Goal: Task Accomplishment & Management: Use online tool/utility

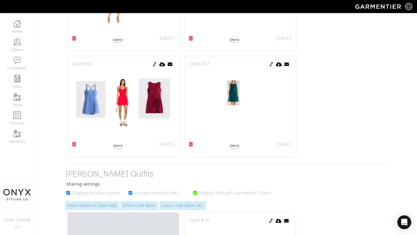
scroll to position [766, 0]
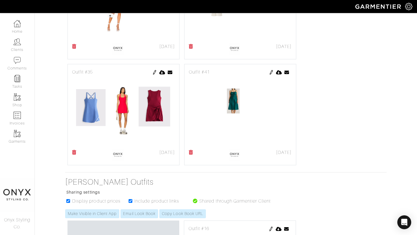
click at [191, 154] on icon at bounding box center [191, 152] width 4 height 5
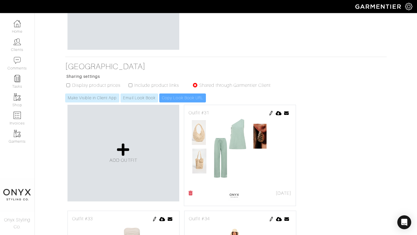
scroll to position [203, 0]
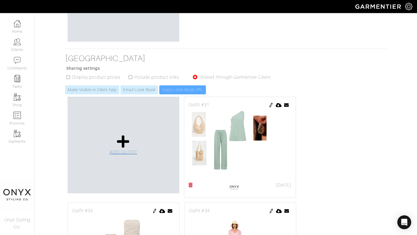
click at [125, 150] on span "ADD OUTFIT" at bounding box center [124, 152] width 28 height 5
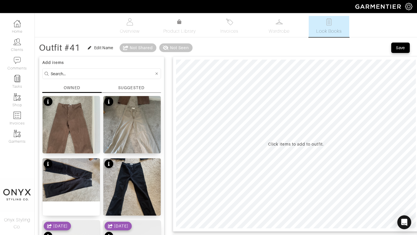
click at [134, 89] on div "SUGGESTED" at bounding box center [131, 88] width 26 height 6
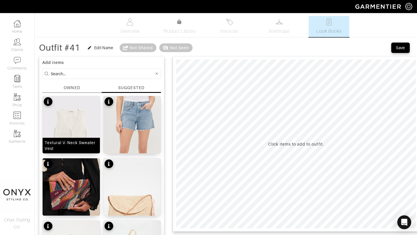
click at [83, 120] on img at bounding box center [71, 132] width 57 height 72
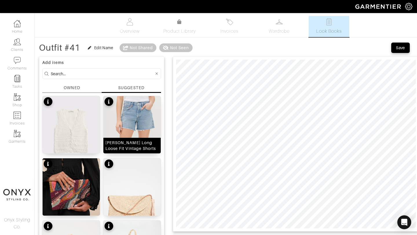
click at [124, 121] on img at bounding box center [131, 147] width 57 height 102
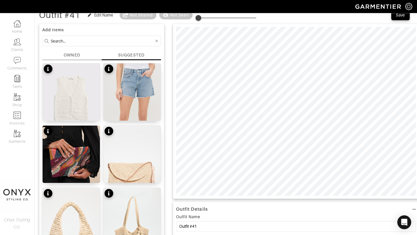
scroll to position [16, 0]
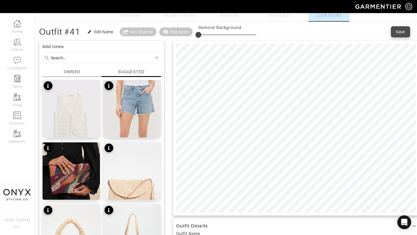
click at [407, 31] on button "Save" at bounding box center [401, 32] width 19 height 10
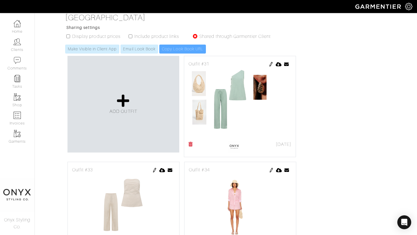
scroll to position [239, 0]
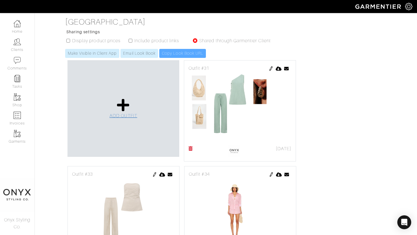
click at [121, 106] on icon at bounding box center [123, 105] width 12 height 14
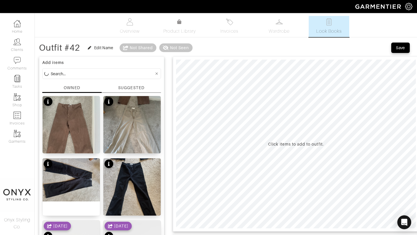
click at [135, 88] on div "SUGGESTED" at bounding box center [131, 88] width 26 height 6
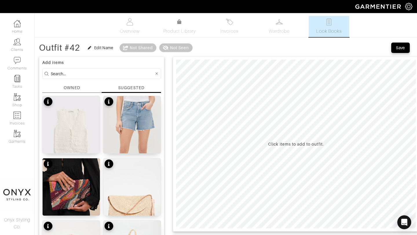
click at [137, 88] on div "SUGGESTED" at bounding box center [131, 88] width 26 height 6
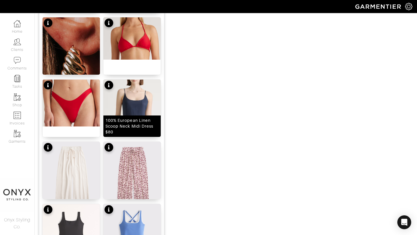
click at [134, 110] on img at bounding box center [131, 151] width 57 height 143
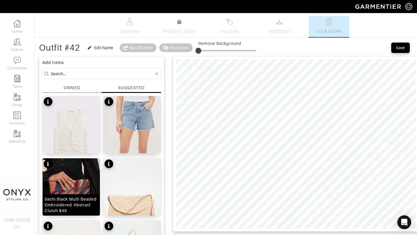
click at [73, 193] on img at bounding box center [71, 202] width 57 height 86
click at [79, 181] on img at bounding box center [71, 202] width 57 height 86
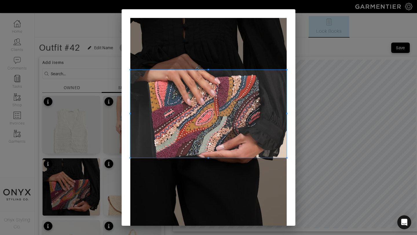
click at [248, 114] on span at bounding box center [208, 114] width 156 height 88
click at [287, 164] on span at bounding box center [286, 163] width 1 height 1
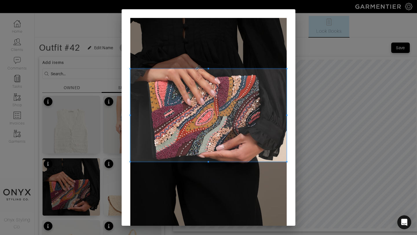
click at [271, 149] on span at bounding box center [208, 115] width 156 height 93
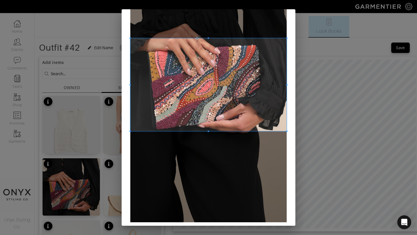
scroll to position [52, 0]
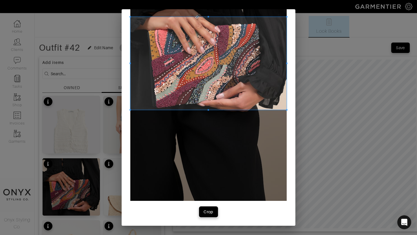
click at [212, 212] on div "Crop" at bounding box center [209, 212] width 10 height 6
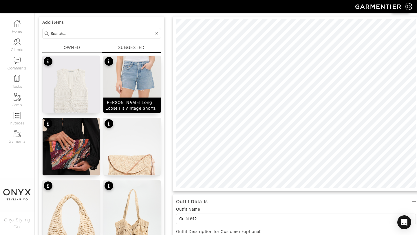
scroll to position [98, 0]
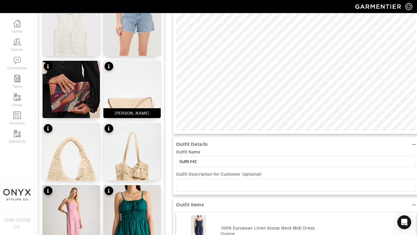
click at [136, 101] on img at bounding box center [131, 112] width 57 height 102
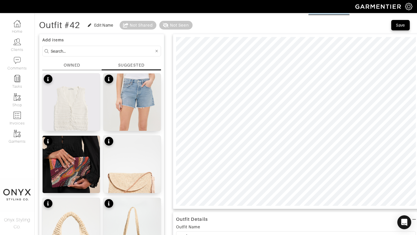
scroll to position [5, 0]
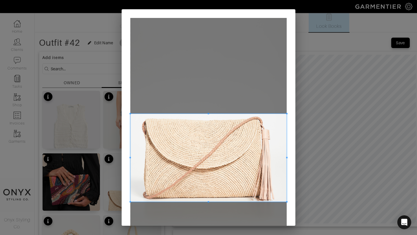
click at [232, 136] on span at bounding box center [208, 158] width 156 height 88
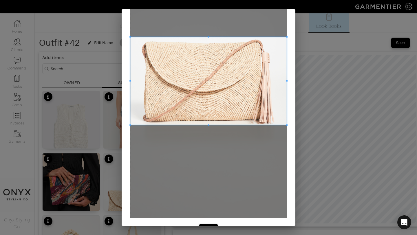
scroll to position [94, 0]
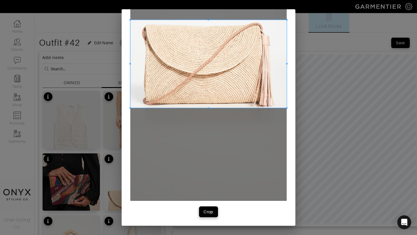
click at [213, 215] on div "Crop" at bounding box center [209, 212] width 10 height 6
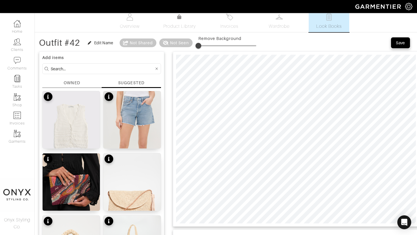
click at [400, 42] on div "Save" at bounding box center [400, 43] width 9 height 6
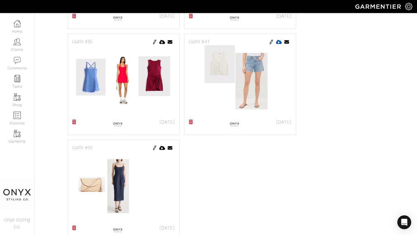
scroll to position [780, 0]
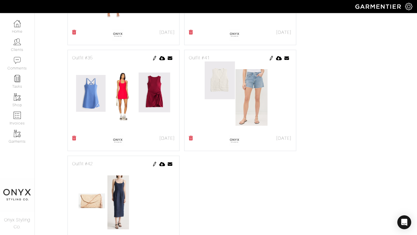
click at [270, 59] on img at bounding box center [271, 58] width 5 height 5
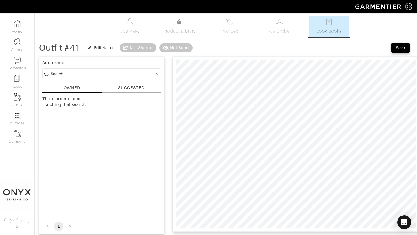
click at [134, 90] on div "SUGGESTED" at bounding box center [131, 88] width 26 height 6
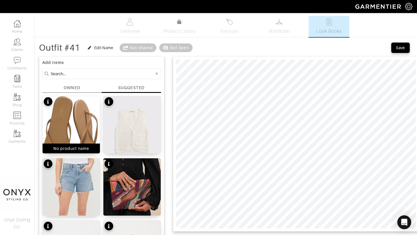
click at [83, 116] on img at bounding box center [71, 135] width 57 height 79
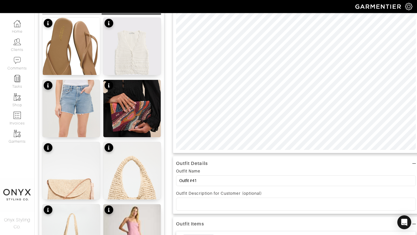
scroll to position [105, 0]
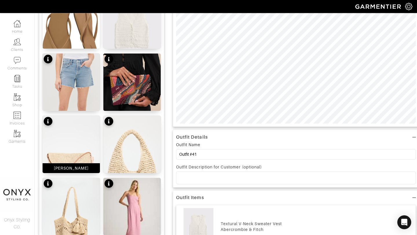
click at [79, 141] on img at bounding box center [71, 167] width 57 height 102
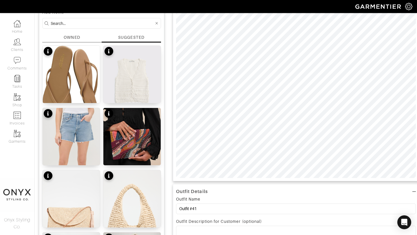
scroll to position [0, 0]
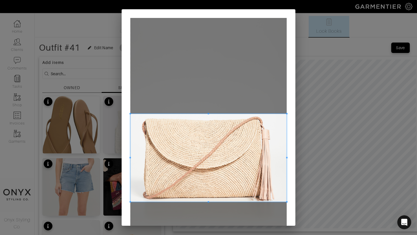
click at [250, 139] on span at bounding box center [208, 158] width 156 height 88
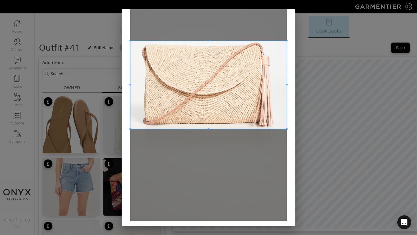
scroll to position [94, 0]
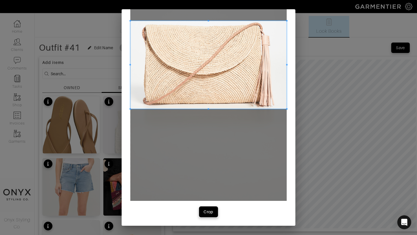
click at [210, 214] on div "Crop" at bounding box center [209, 212] width 10 height 6
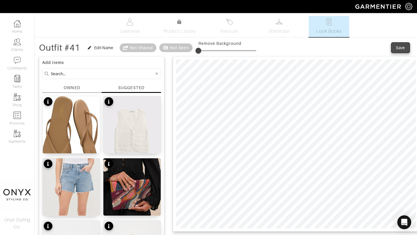
click at [402, 49] on div "Save" at bounding box center [400, 48] width 9 height 6
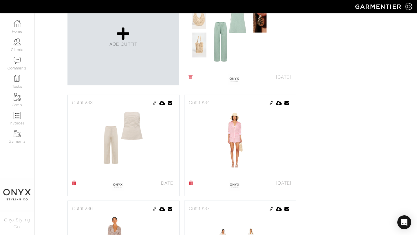
scroll to position [311, 0]
click at [271, 103] on img at bounding box center [271, 103] width 5 height 5
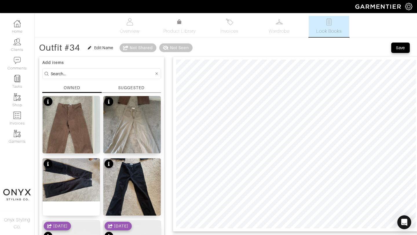
click at [136, 87] on div "SUGGESTED" at bounding box center [131, 88] width 26 height 6
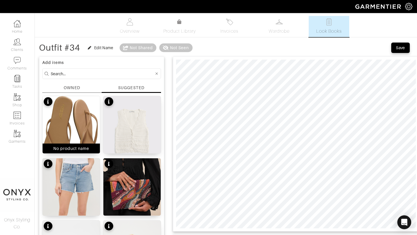
click at [83, 120] on img at bounding box center [71, 135] width 57 height 79
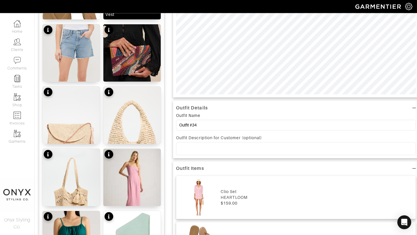
scroll to position [147, 0]
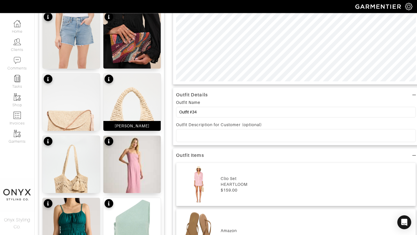
click at [133, 112] on img at bounding box center [131, 125] width 57 height 102
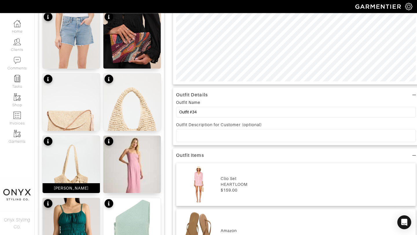
click at [88, 163] on img at bounding box center [71, 187] width 57 height 102
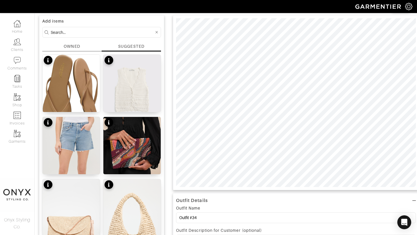
scroll to position [0, 0]
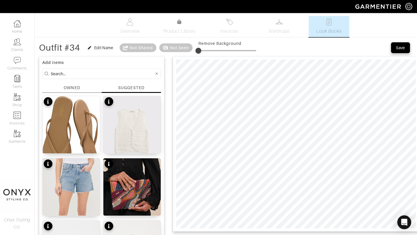
click at [402, 45] on button "Save" at bounding box center [401, 48] width 19 height 10
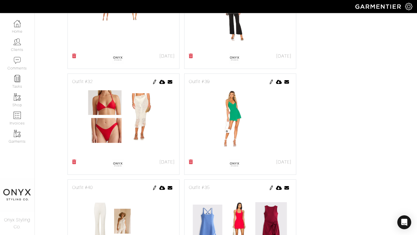
scroll to position [548, 0]
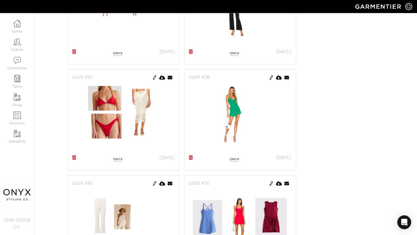
click at [155, 79] on img at bounding box center [154, 77] width 5 height 5
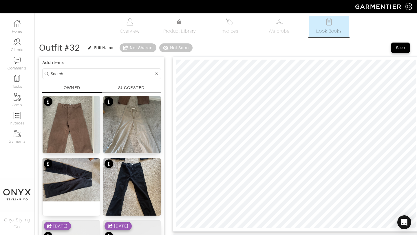
click at [131, 89] on div "SUGGESTED" at bounding box center [131, 88] width 26 height 6
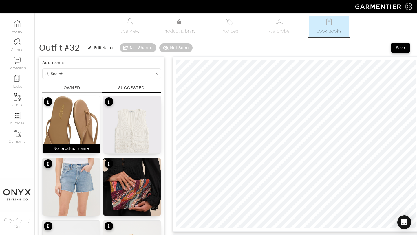
click at [79, 114] on img at bounding box center [71, 135] width 57 height 79
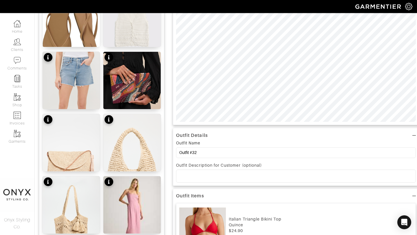
scroll to position [116, 0]
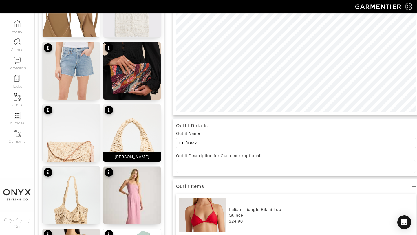
click at [130, 133] on img at bounding box center [131, 156] width 57 height 102
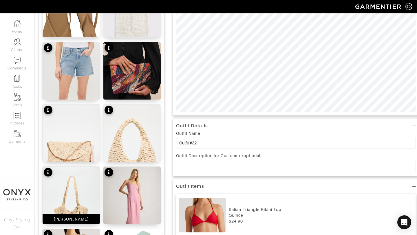
click at [73, 190] on img at bounding box center [71, 218] width 57 height 102
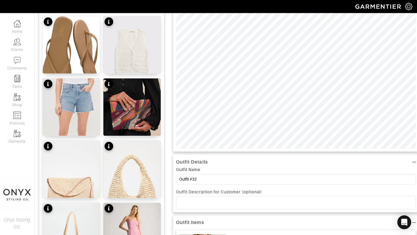
scroll to position [0, 0]
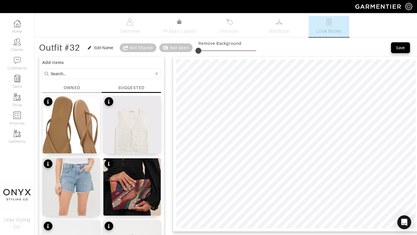
click at [399, 47] on div "Save" at bounding box center [400, 48] width 9 height 6
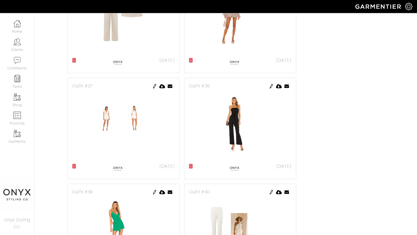
scroll to position [425, 0]
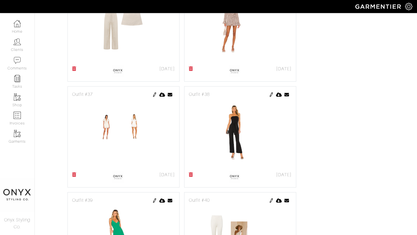
click at [271, 96] on img at bounding box center [271, 94] width 5 height 5
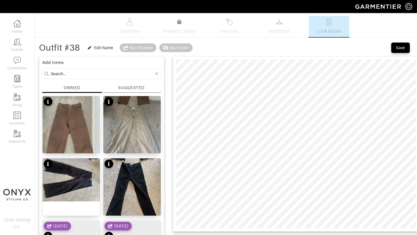
click at [129, 90] on div "SUGGESTED" at bounding box center [131, 88] width 26 height 6
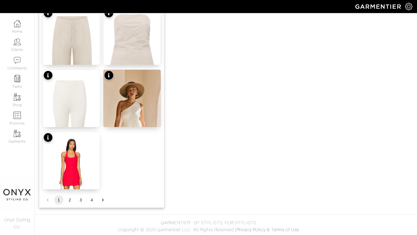
scroll to position [712, 0]
click at [70, 198] on button "2" at bounding box center [69, 199] width 9 height 9
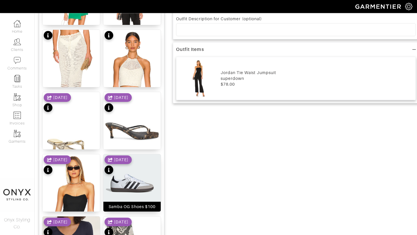
scroll to position [217, 0]
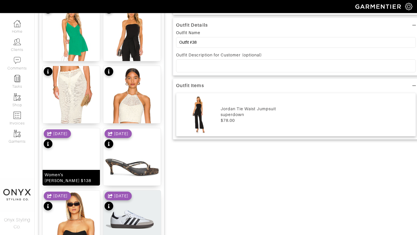
click at [74, 164] on img at bounding box center [71, 164] width 57 height 72
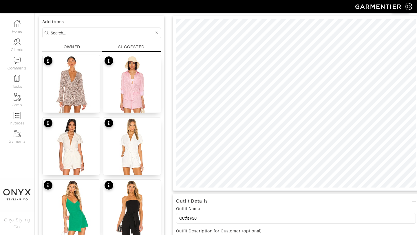
scroll to position [21, 0]
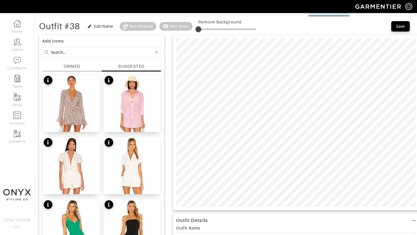
click at [70, 64] on div "OWNED" at bounding box center [72, 66] width 16 height 6
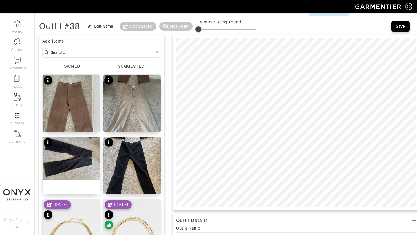
click at [130, 66] on div "SUGGESTED" at bounding box center [131, 66] width 26 height 6
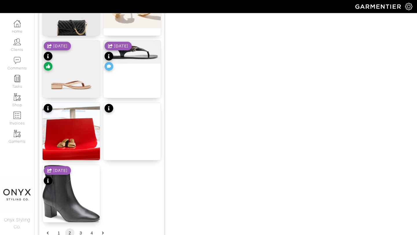
scroll to position [712, 0]
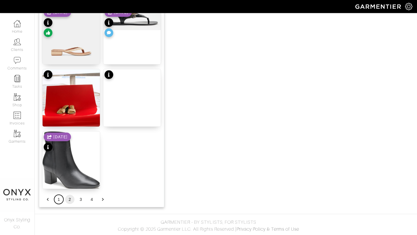
click at [55, 201] on button "1" at bounding box center [58, 199] width 9 height 9
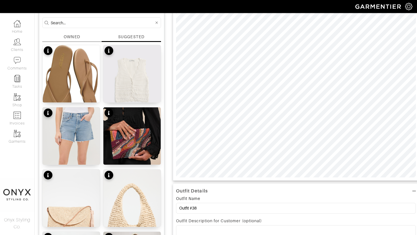
scroll to position [0, 0]
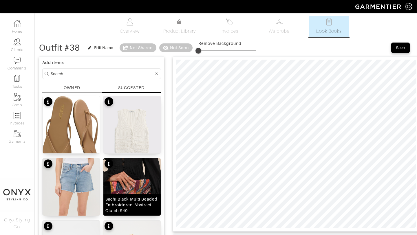
click at [136, 189] on img at bounding box center [131, 202] width 57 height 86
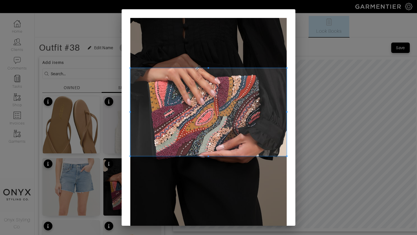
click at [235, 78] on span at bounding box center [208, 112] width 156 height 88
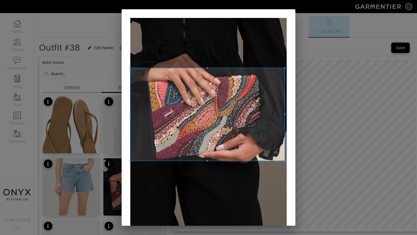
click at [284, 162] on span at bounding box center [284, 160] width 1 height 1
click at [222, 148] on span at bounding box center [206, 115] width 153 height 94
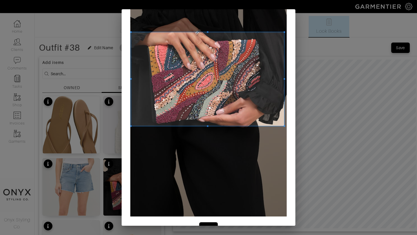
scroll to position [52, 0]
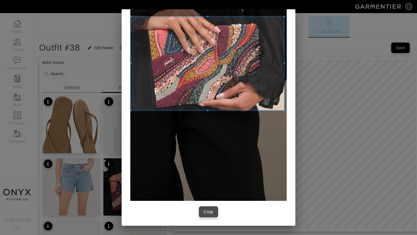
click at [207, 214] on div "Crop" at bounding box center [209, 212] width 10 height 6
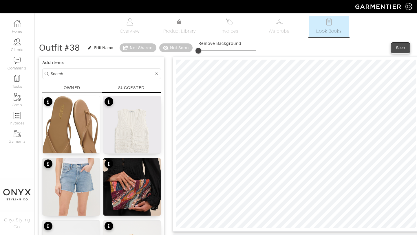
click at [400, 51] on button "Save" at bounding box center [401, 48] width 19 height 10
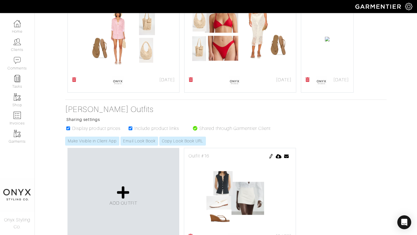
scroll to position [847, 0]
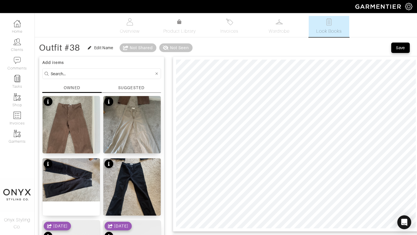
click at [138, 86] on div "SUGGESTED" at bounding box center [131, 88] width 26 height 6
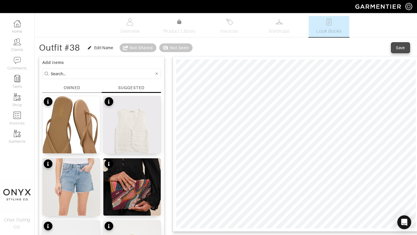
click at [395, 48] on span "Save" at bounding box center [401, 48] width 12 height 6
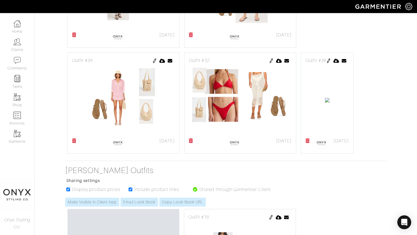
scroll to position [847, 0]
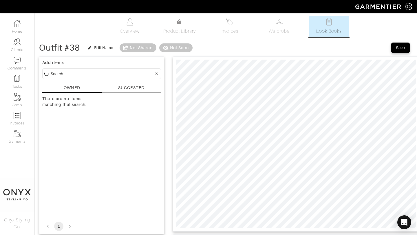
click at [134, 87] on div "SUGGESTED" at bounding box center [131, 88] width 26 height 6
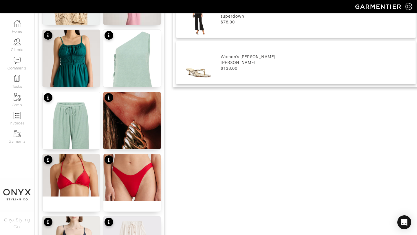
scroll to position [367, 0]
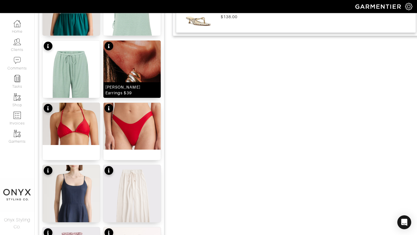
click at [142, 72] on img at bounding box center [131, 95] width 57 height 109
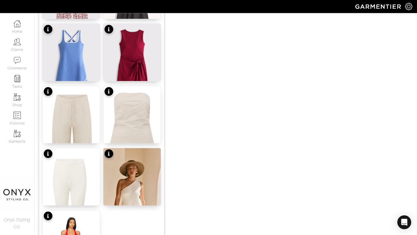
scroll to position [712, 0]
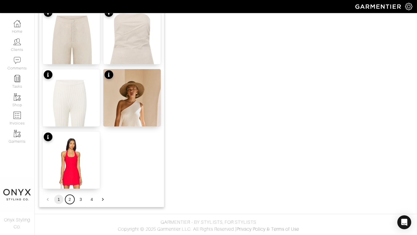
click at [70, 200] on button "2" at bounding box center [69, 199] width 9 height 9
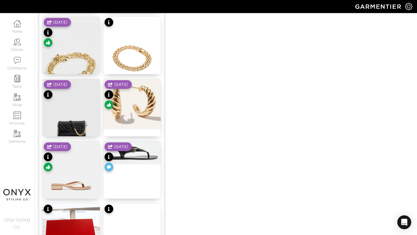
scroll to position [577, 0]
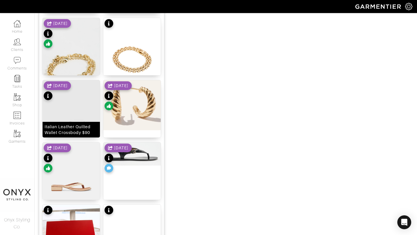
click at [75, 116] on img at bounding box center [71, 116] width 57 height 72
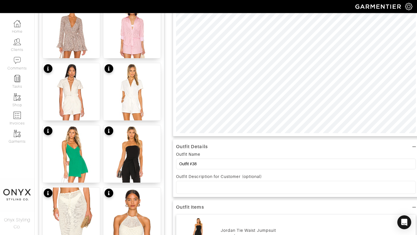
scroll to position [0, 0]
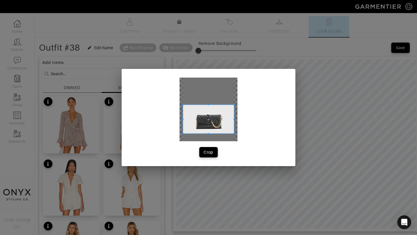
click at [222, 129] on span at bounding box center [208, 119] width 51 height 29
click at [225, 113] on span at bounding box center [224, 119] width 1 height 29
click at [215, 119] on span at bounding box center [206, 119] width 41 height 29
click at [208, 112] on span at bounding box center [207, 111] width 1 height 1
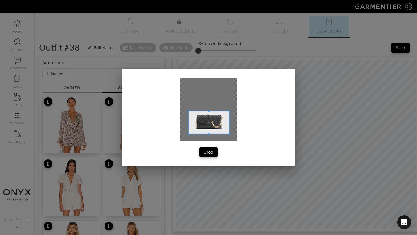
click at [201, 123] on span at bounding box center [209, 123] width 41 height 23
click at [211, 153] on div "Crop" at bounding box center [209, 153] width 10 height 6
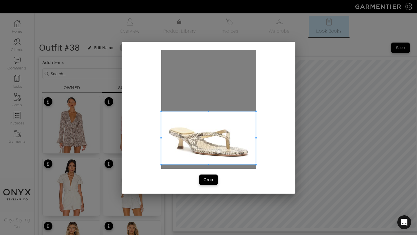
click at [235, 160] on span at bounding box center [208, 138] width 95 height 53
click at [211, 187] on div "Crop" at bounding box center [209, 118] width 174 height 152
click at [211, 179] on div "Crop" at bounding box center [209, 180] width 10 height 6
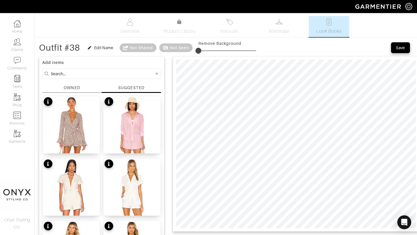
click at [401, 48] on div "Save" at bounding box center [400, 48] width 9 height 6
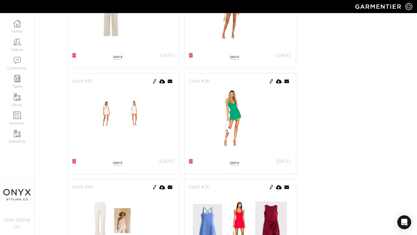
scroll to position [434, 0]
